Goal: Find contact information: Find contact information

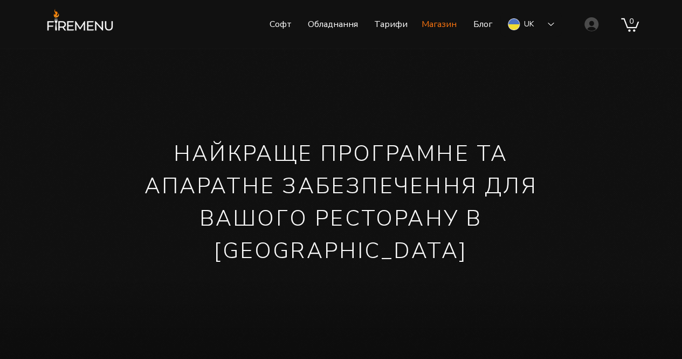
click at [435, 23] on p "Магазин" at bounding box center [439, 24] width 46 height 27
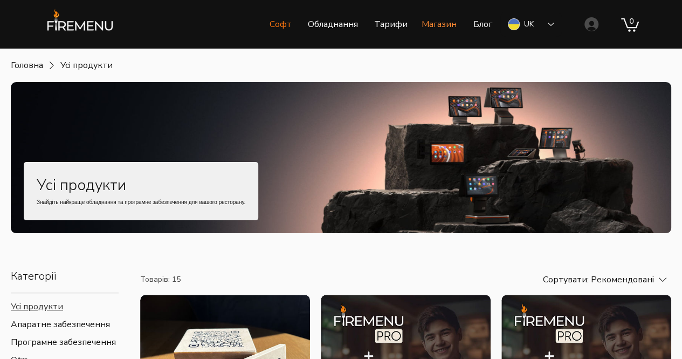
click at [276, 23] on p "Софт" at bounding box center [280, 24] width 33 height 27
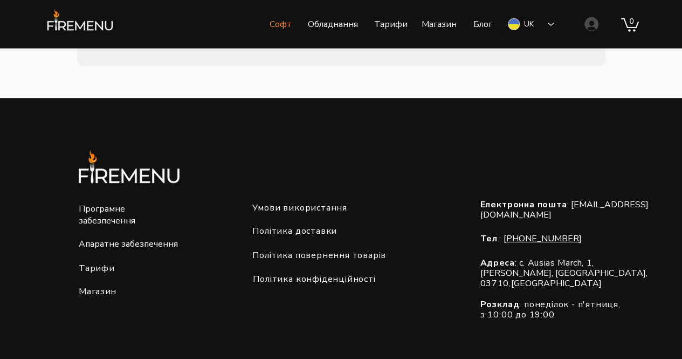
scroll to position [1703, 0]
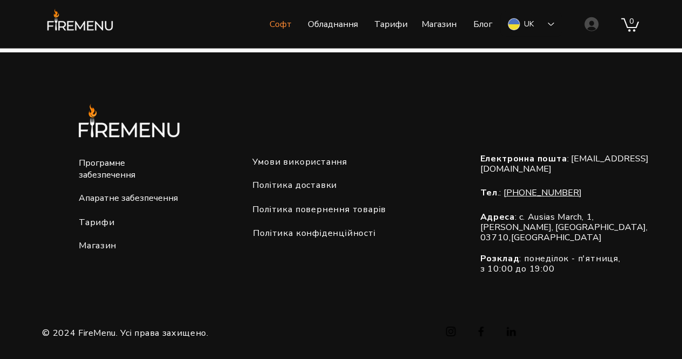
drag, startPoint x: 581, startPoint y: 188, endPoint x: 506, endPoint y: 196, distance: 75.9
click at [506, 196] on p "Тел .: [PHONE_NUMBER]" at bounding box center [568, 193] width 176 height 12
copy link "[PHONE_NUMBER]"
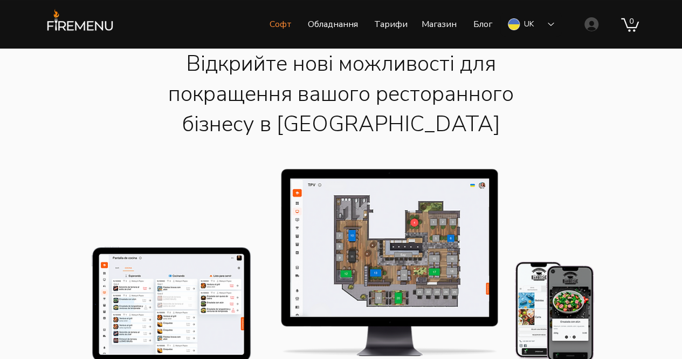
scroll to position [0, 0]
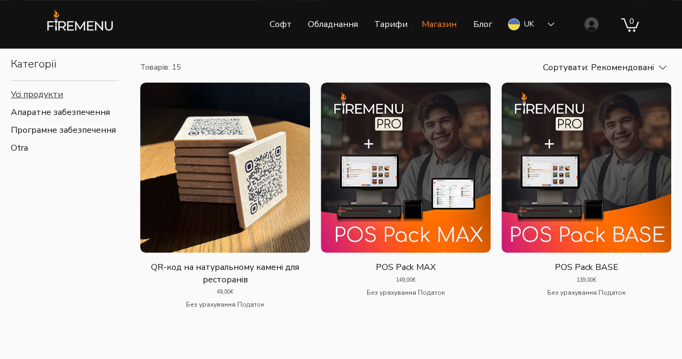
scroll to position [324, 0]
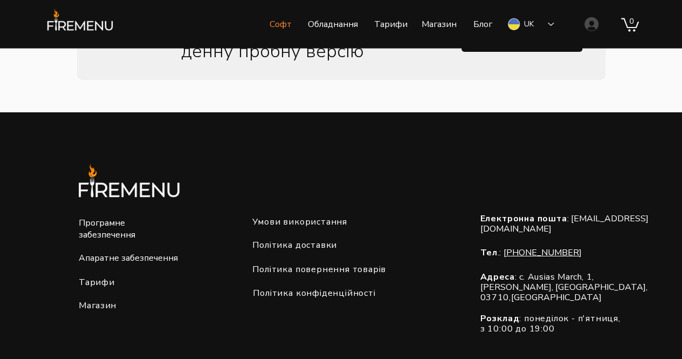
scroll to position [1703, 0]
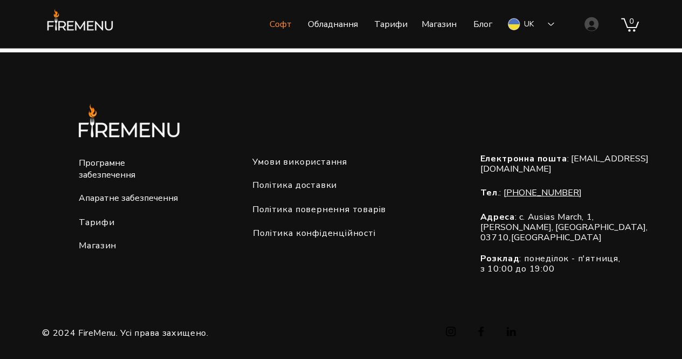
click at [540, 169] on link "[EMAIL_ADDRESS][DOMAIN_NAME]" at bounding box center [564, 164] width 169 height 22
click at [508, 167] on link "[EMAIL_ADDRESS][DOMAIN_NAME]" at bounding box center [564, 164] width 169 height 22
click at [568, 170] on link "[EMAIL_ADDRESS][DOMAIN_NAME]" at bounding box center [564, 164] width 169 height 22
click at [574, 164] on p "Електронна пошта : [EMAIL_ADDRESS][DOMAIN_NAME]" at bounding box center [568, 164] width 176 height 20
drag, startPoint x: 570, startPoint y: 167, endPoint x: 480, endPoint y: 168, distance: 89.5
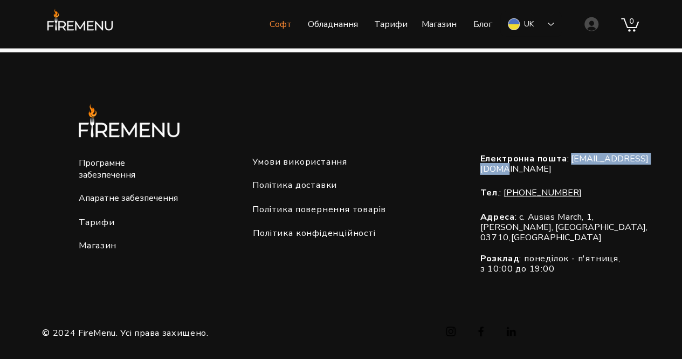
click at [480, 168] on p "Електронна пошта : [EMAIL_ADDRESS][DOMAIN_NAME]" at bounding box center [568, 164] width 176 height 20
copy link "[EMAIL_ADDRESS][DOMAIN_NAME]"
